Goal: Task Accomplishment & Management: Manage account settings

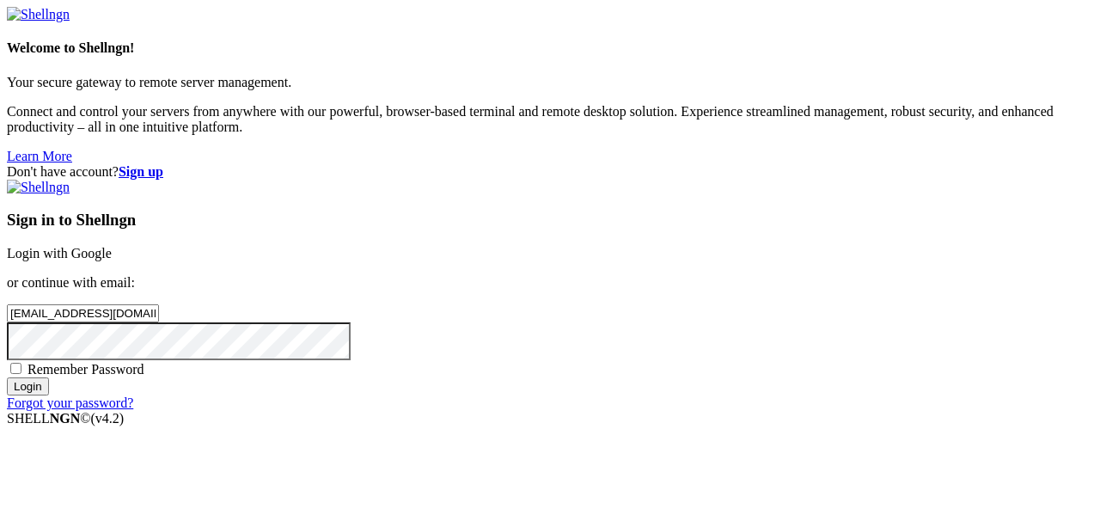
type input "[EMAIL_ADDRESS][DOMAIN_NAME]"
click at [144, 362] on span "Remember Password" at bounding box center [86, 369] width 117 height 15
click at [21, 363] on input "Remember Password" at bounding box center [15, 368] width 11 height 11
checkbox input "true"
click at [49, 395] on input "Login" at bounding box center [28, 386] width 42 height 18
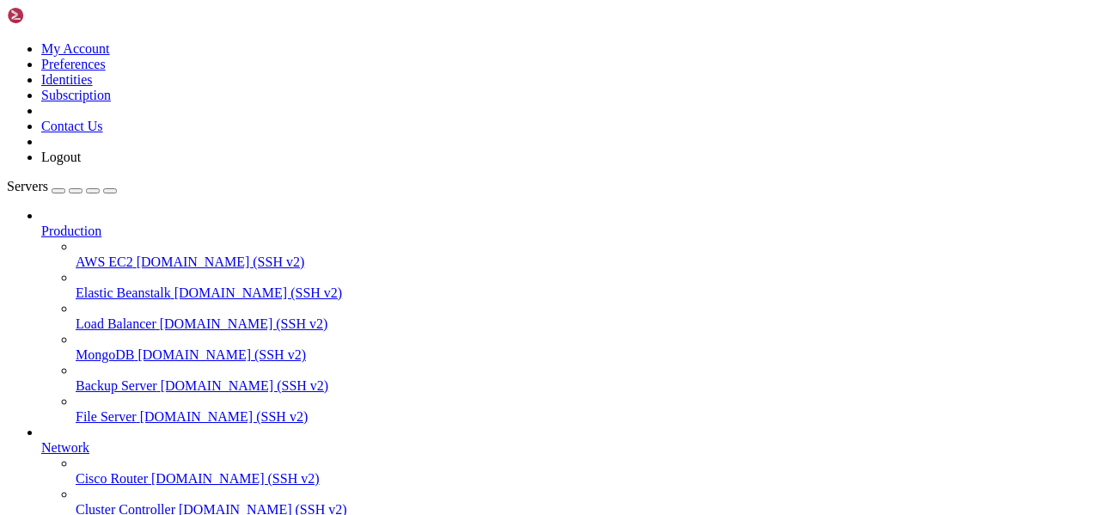
scroll to position [223, 0]
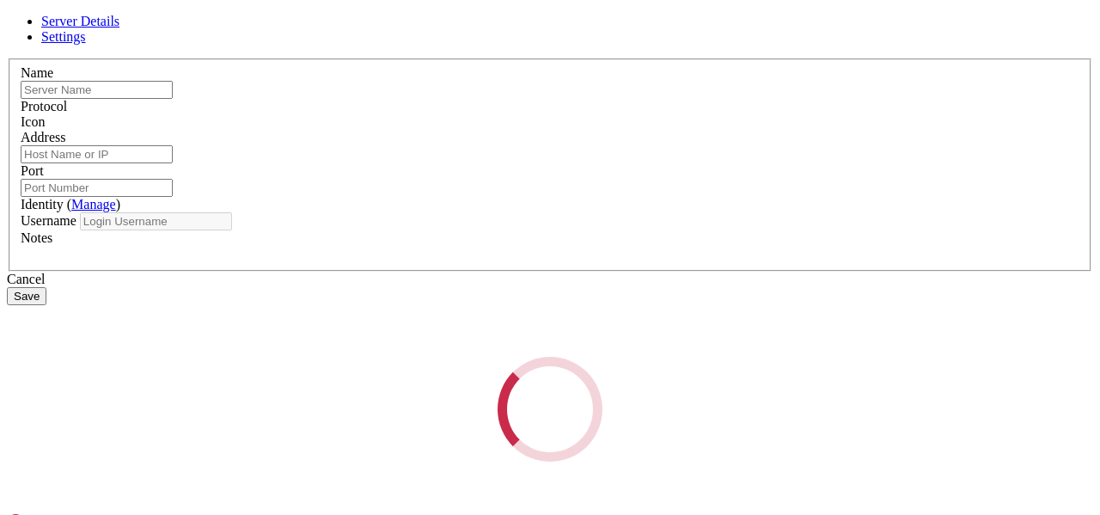
type input "Anbernic"
type input "[MAC_ADDRESS]"
type input "22"
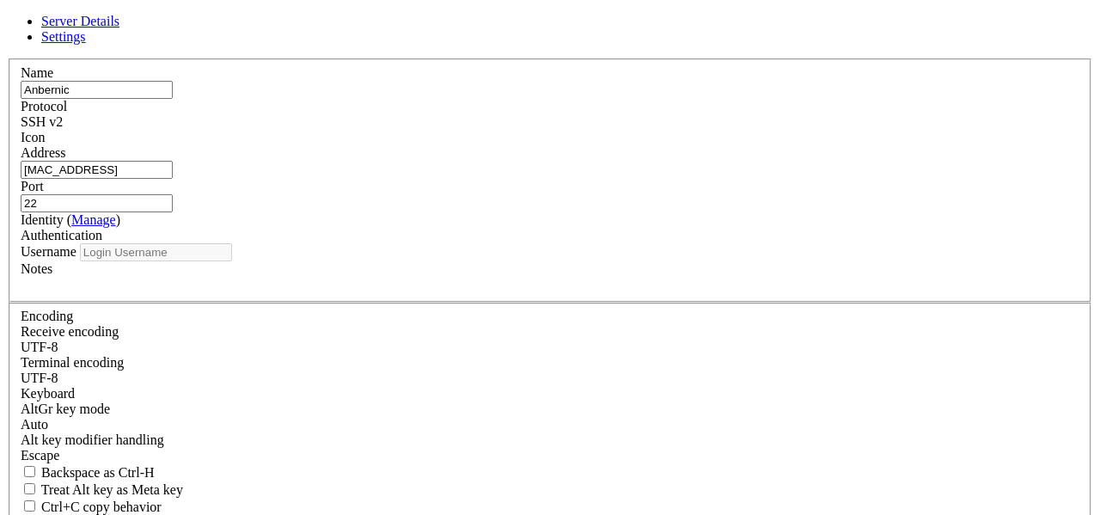
type input "root"
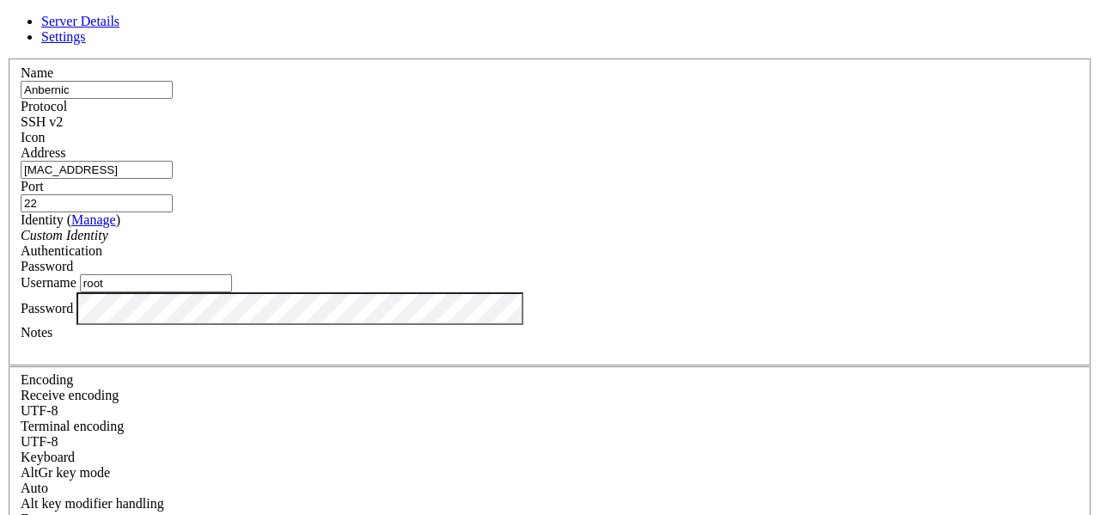
click at [173, 179] on input "[MAC_ADDRESS]" at bounding box center [97, 170] width 152 height 18
type input "6"
type input "[TECHNICAL_ID]"
